Goal: Task Accomplishment & Management: Use online tool/utility

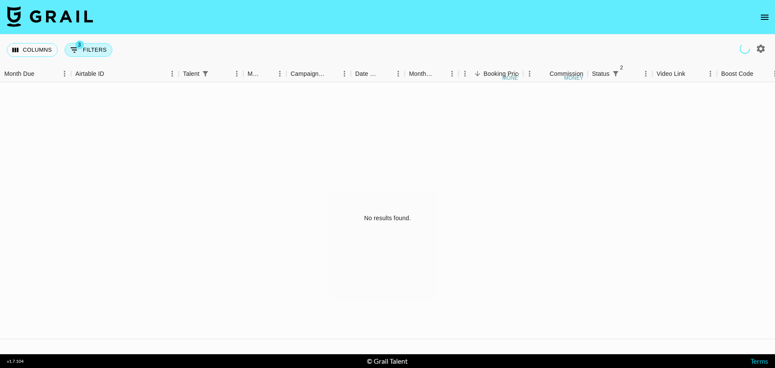
click at [76, 53] on icon "Show filters" at bounding box center [74, 50] width 10 height 10
select select "status"
select select "isNotAnyOf"
select select "status"
select select "isNotAnyOf"
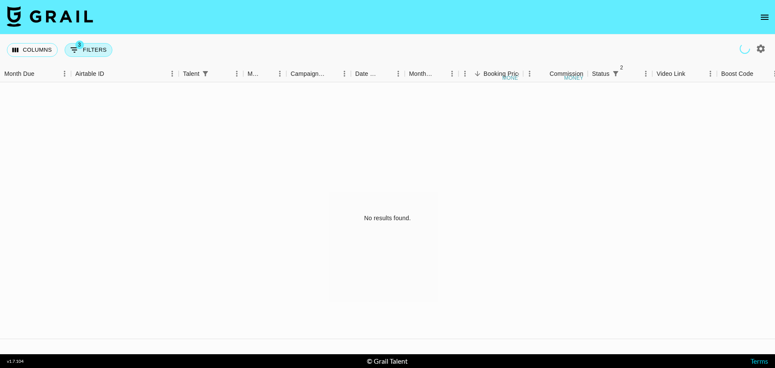
select select "talentName"
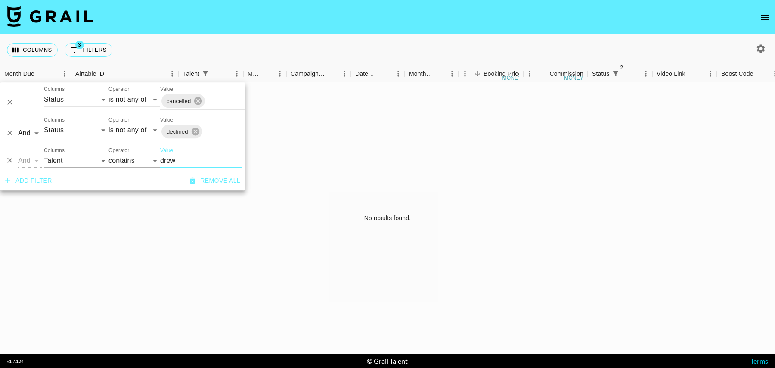
drag, startPoint x: 146, startPoint y: 159, endPoint x: 123, endPoint y: 159, distance: 22.8
click at [123, 159] on div "And Or Columns Grail Platform ID Airtable ID Talent Manager Client [PERSON_NAME…" at bounding box center [123, 157] width 246 height 28
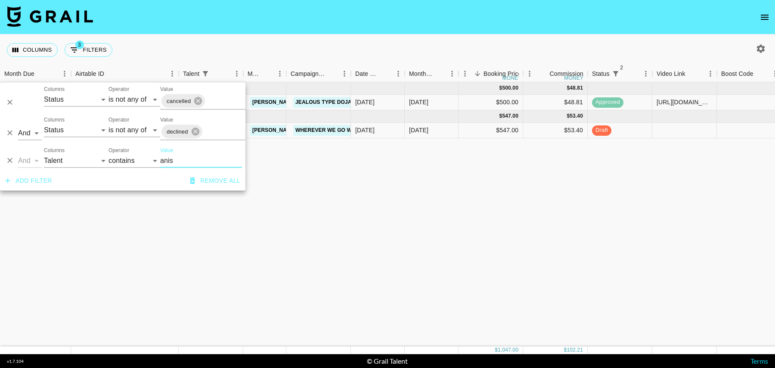
type input "anis"
click at [668, 134] on div at bounding box center [685, 131] width 65 height 16
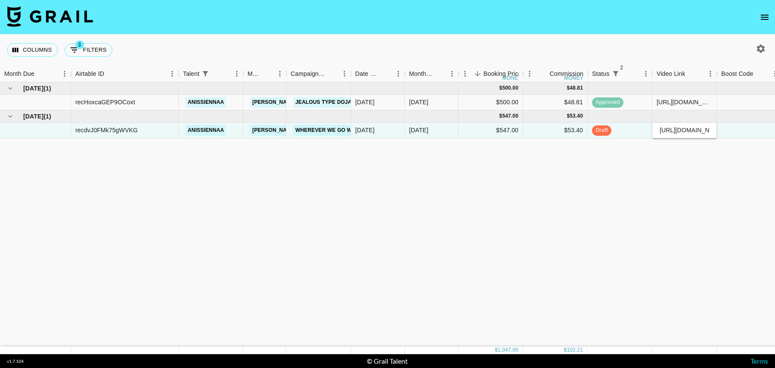
scroll to position [0, 215]
type input "[URL][DOMAIN_NAME]"
click at [737, 129] on div at bounding box center [749, 131] width 65 height 16
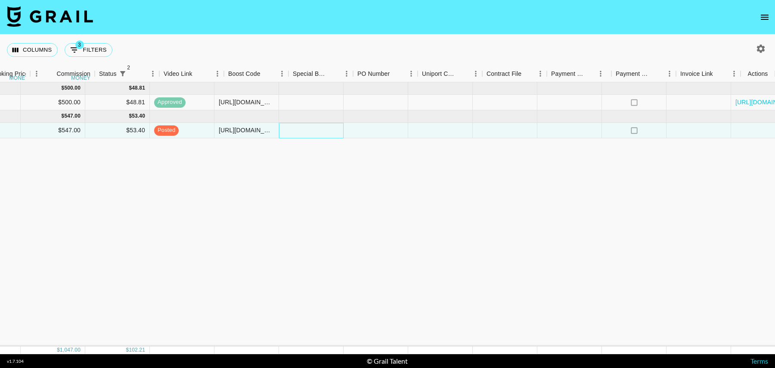
scroll to position [0, 493]
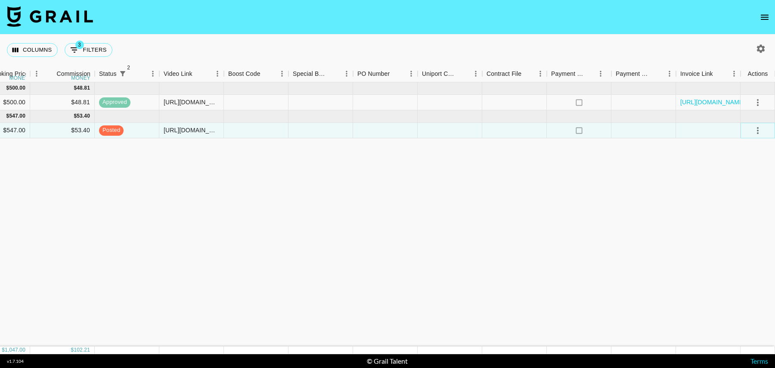
click at [755, 131] on icon "select merge strategy" at bounding box center [758, 130] width 10 height 10
click at [738, 206] on div "Approve" at bounding box center [739, 210] width 26 height 10
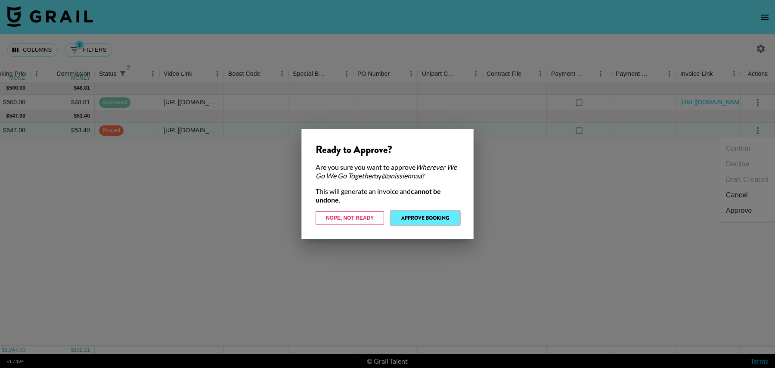
click at [422, 224] on button "Approve Booking" at bounding box center [425, 218] width 68 height 14
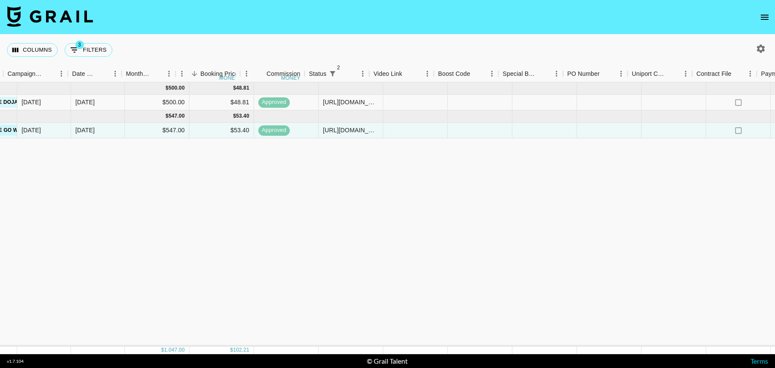
scroll to position [0, 164]
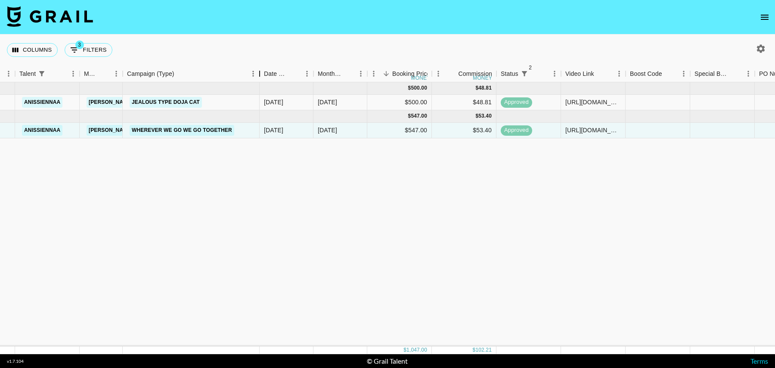
drag, startPoint x: 187, startPoint y: 74, endPoint x: 260, endPoint y: 72, distance: 72.8
click at [260, 72] on div "Campaign (Type)" at bounding box center [260, 73] width 10 height 17
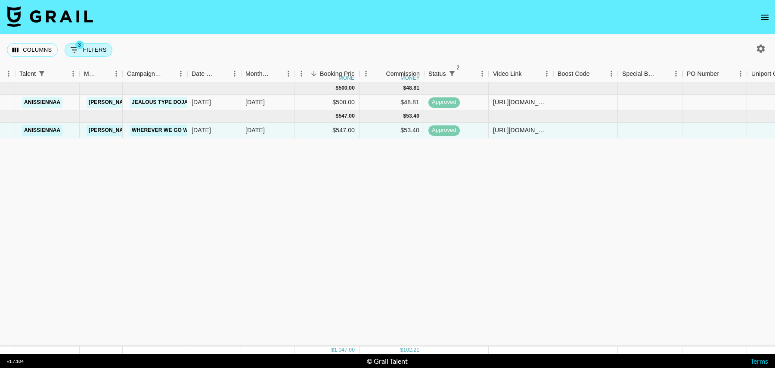
click at [96, 51] on button "3 Filters" at bounding box center [89, 50] width 48 height 14
select select "status"
select select "isNotAnyOf"
select select "status"
select select "isNotAnyOf"
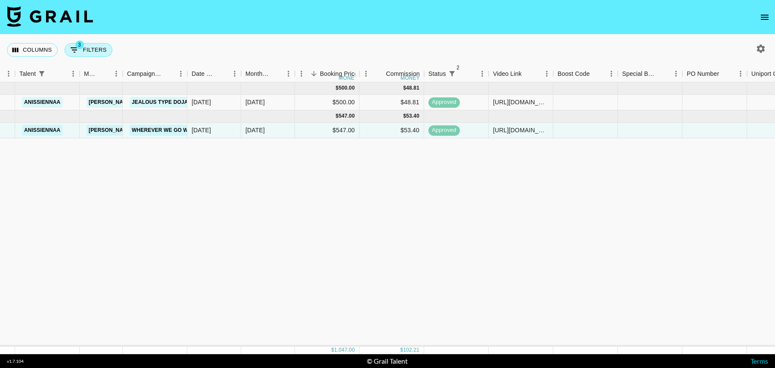
select select "talentName"
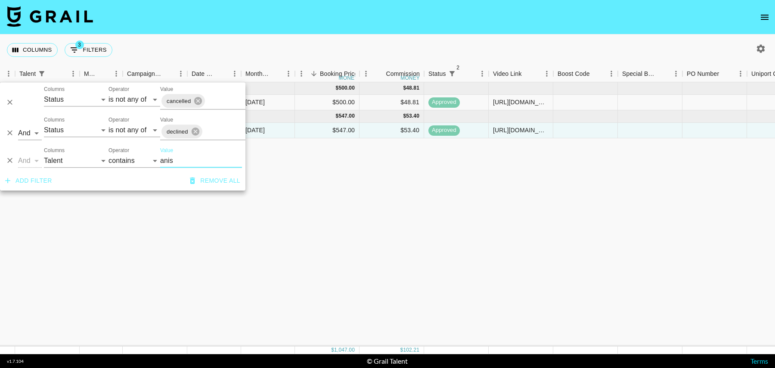
drag, startPoint x: 179, startPoint y: 160, endPoint x: 153, endPoint y: 160, distance: 26.3
click at [153, 160] on div "And Or Columns Grail Platform ID Airtable ID Talent Manager Client [PERSON_NAME…" at bounding box center [123, 157] width 246 height 28
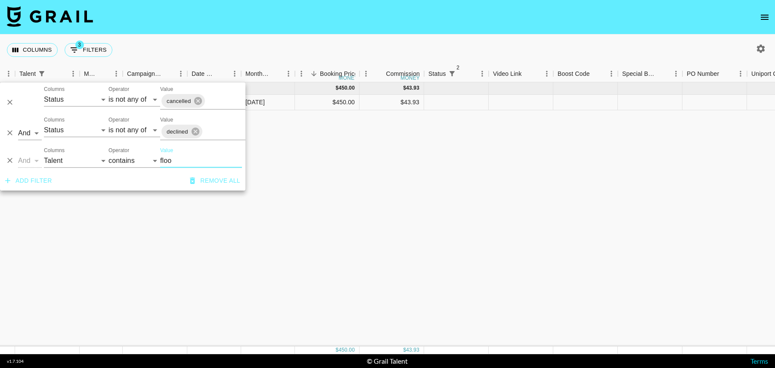
type input "floo"
click at [473, 104] on div at bounding box center [456, 103] width 65 height 16
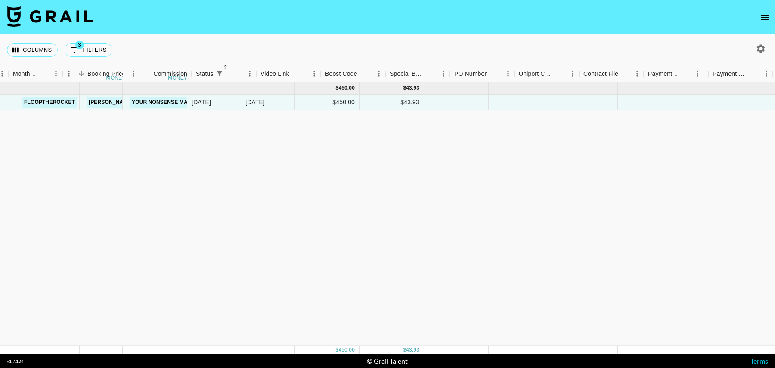
scroll to position [0, 493]
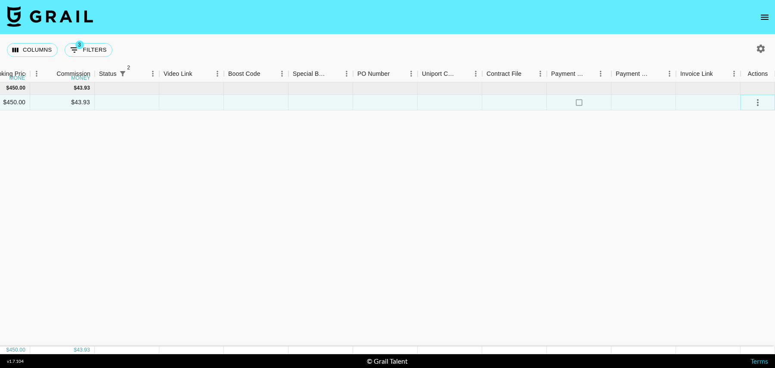
click at [755, 100] on icon "select merge strategy" at bounding box center [758, 102] width 10 height 10
click at [737, 123] on li "Confirm" at bounding box center [747, 121] width 56 height 16
click at [738, 148] on li "Draft Created" at bounding box center [747, 152] width 56 height 16
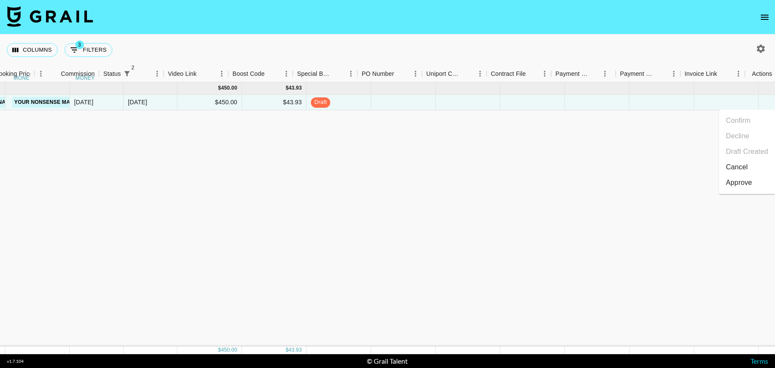
scroll to position [0, 0]
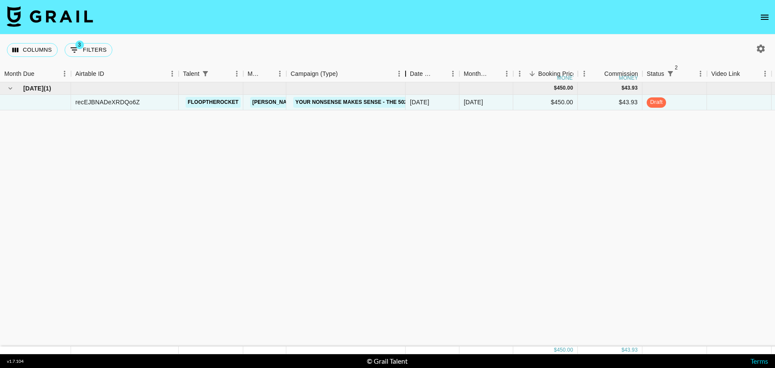
drag, startPoint x: 350, startPoint y: 75, endPoint x: 405, endPoint y: 72, distance: 55.2
click at [405, 72] on div "Campaign (Type)" at bounding box center [406, 73] width 10 height 17
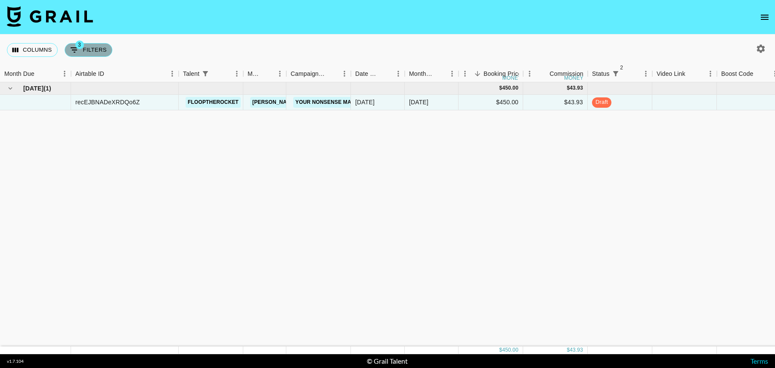
click at [96, 49] on button "3 Filters" at bounding box center [89, 50] width 48 height 14
select select "status"
select select "isNotAnyOf"
select select "status"
select select "isNotAnyOf"
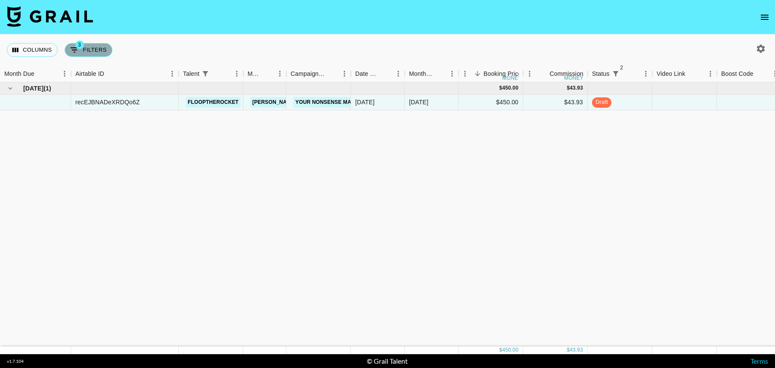
select select "talentName"
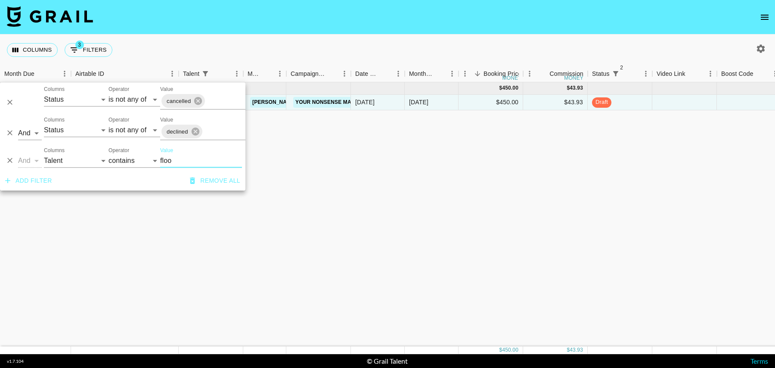
drag, startPoint x: 176, startPoint y: 160, endPoint x: 153, endPoint y: 160, distance: 23.3
click at [153, 160] on div "And Or Columns Grail Platform ID Airtable ID Talent Manager Client [PERSON_NAME…" at bounding box center [123, 157] width 246 height 28
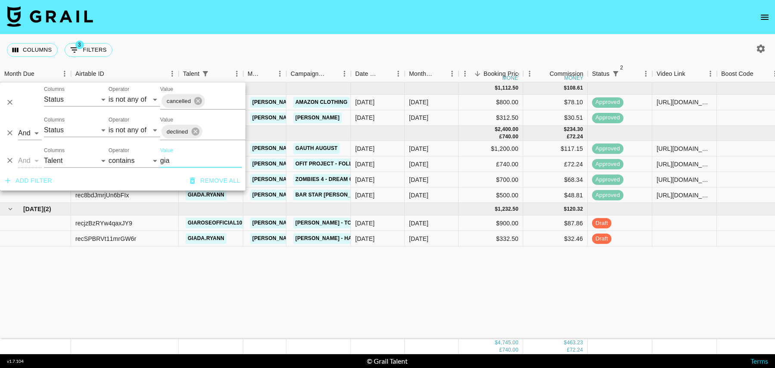
type input "gia"
click at [679, 222] on div at bounding box center [685, 223] width 65 height 16
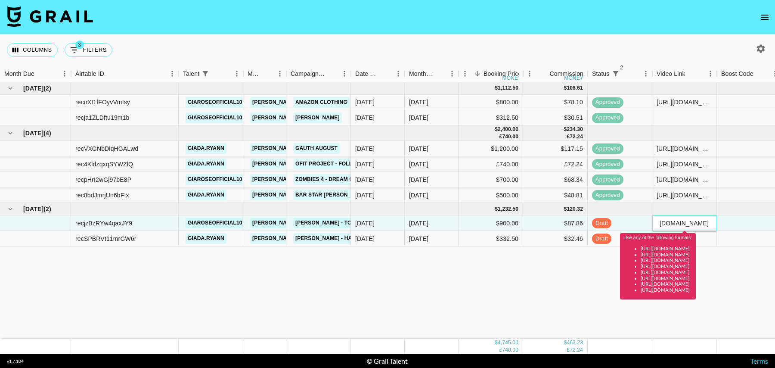
click at [690, 221] on input "[DOMAIN_NAME][URL]" at bounding box center [684, 223] width 63 height 7
paste input "[URL][DOMAIN_NAME]"
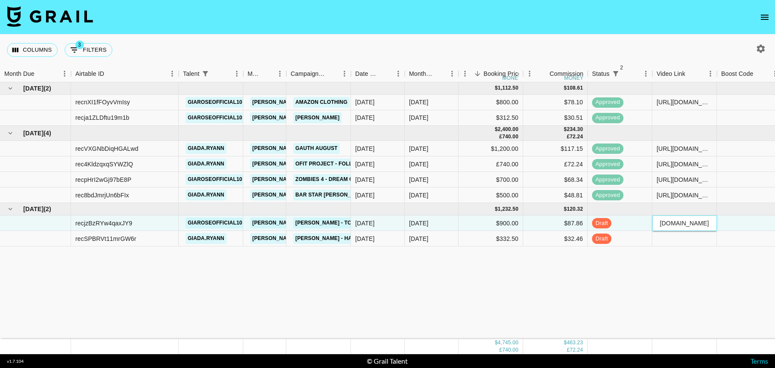
type input "[URL][DOMAIN_NAME]"
click at [753, 221] on div at bounding box center [749, 223] width 65 height 16
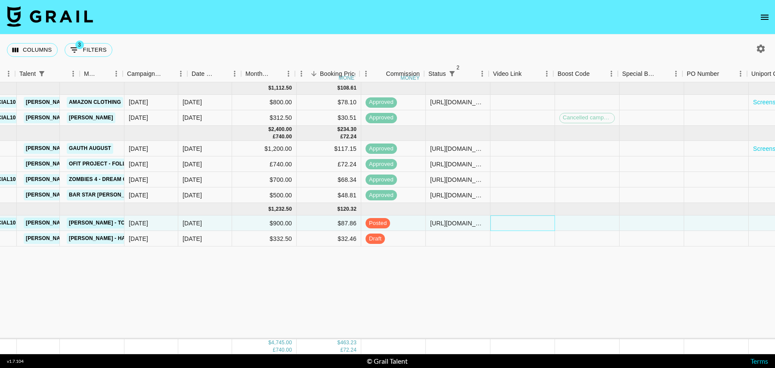
scroll to position [0, 493]
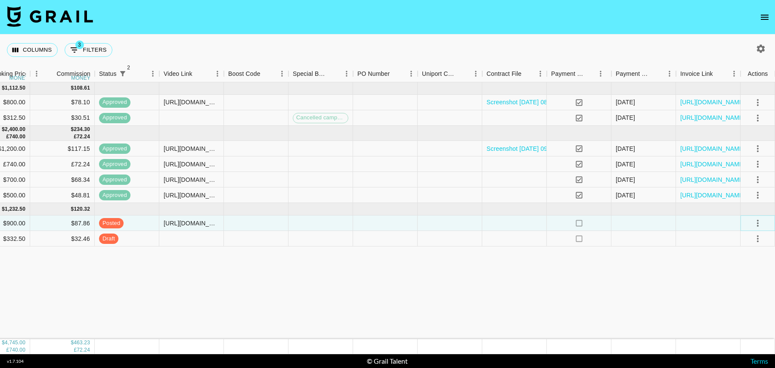
click at [757, 220] on icon "select merge strategy" at bounding box center [758, 223] width 2 height 7
click at [737, 305] on div "Approve" at bounding box center [739, 303] width 26 height 10
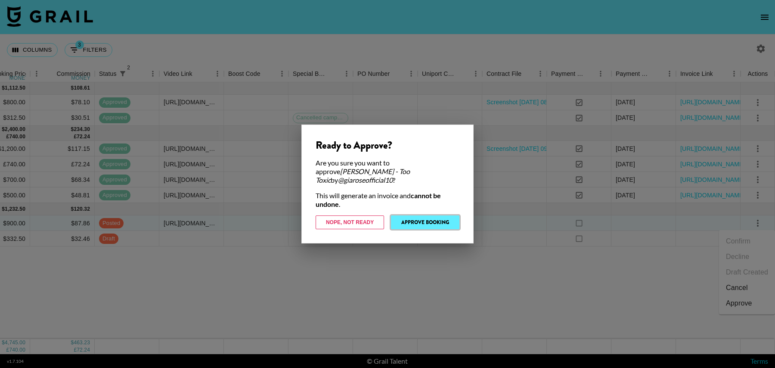
click at [423, 221] on button "Approve Booking" at bounding box center [425, 222] width 68 height 14
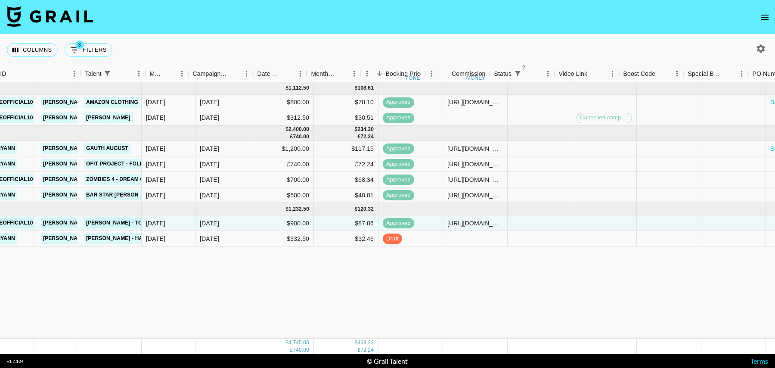
scroll to position [0, 0]
